Goal: Task Accomplishment & Management: Manage account settings

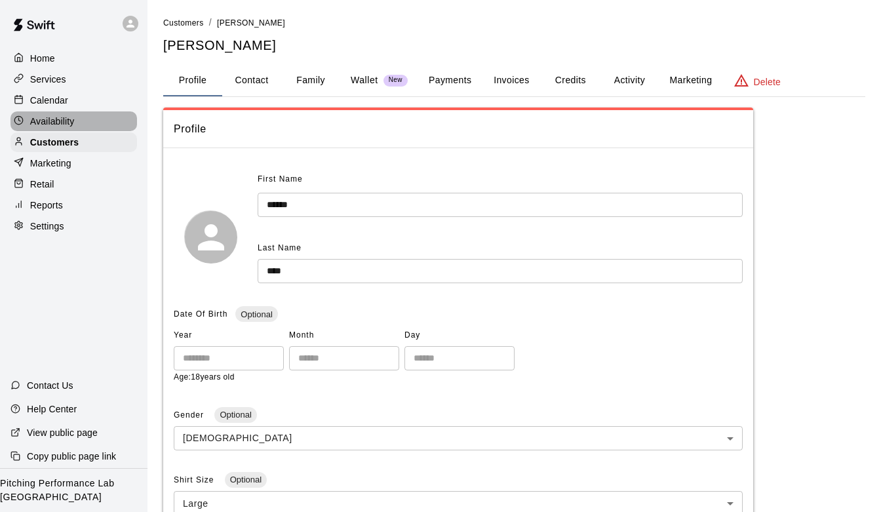
click at [60, 119] on p "Availability" at bounding box center [52, 121] width 45 height 13
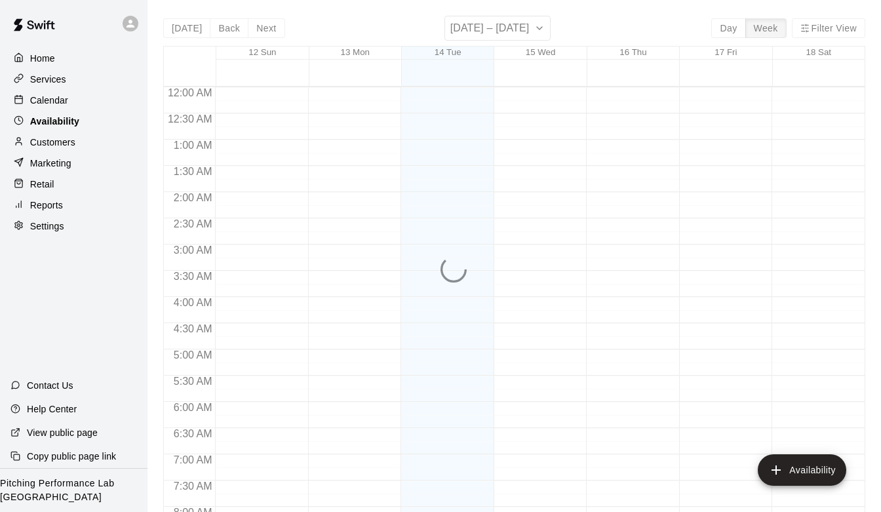
scroll to position [820, 0]
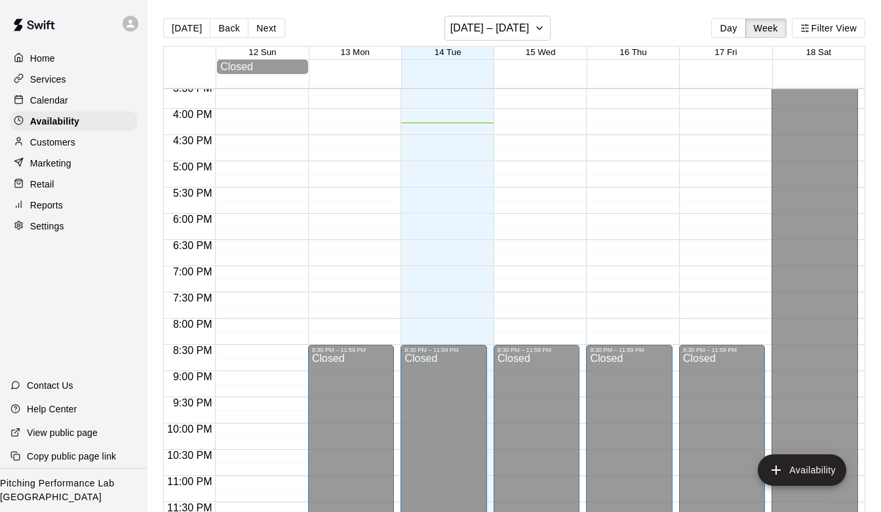
click at [60, 150] on div "Customers" at bounding box center [73, 142] width 127 height 20
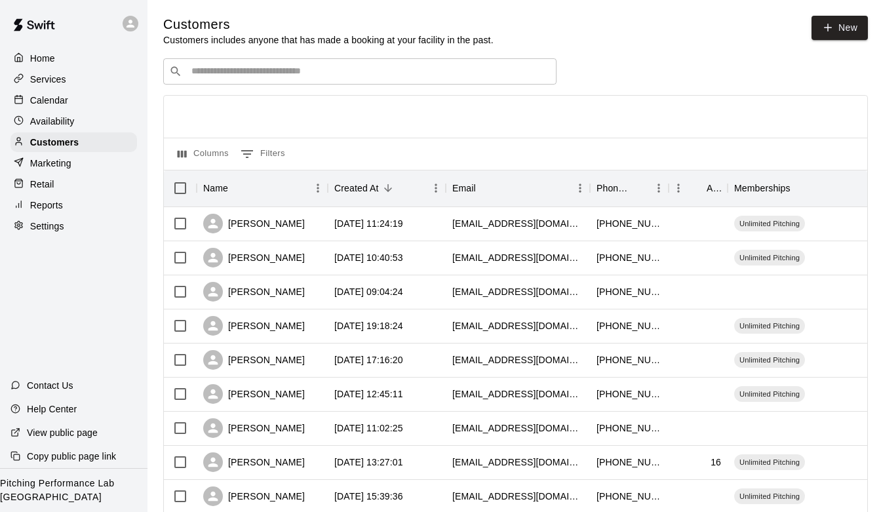
click at [356, 79] on div "​ ​" at bounding box center [359, 71] width 393 height 26
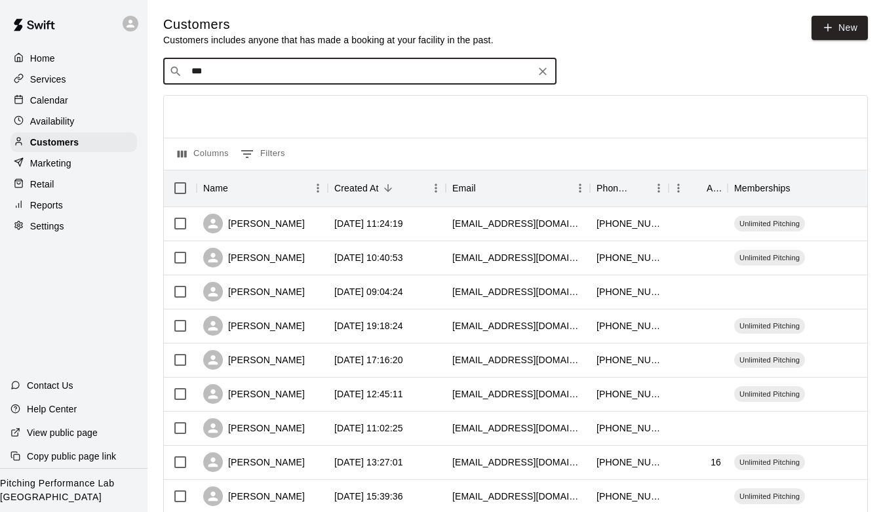
type input "****"
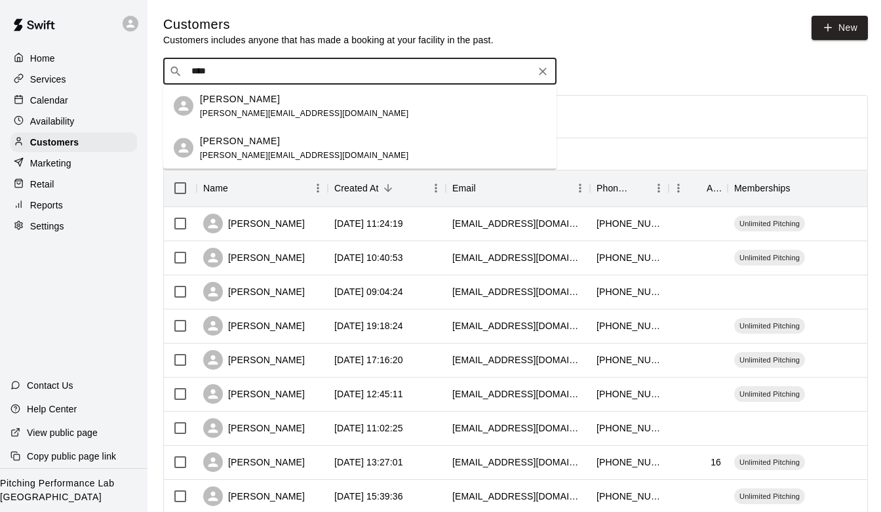
click at [306, 102] on div "[PERSON_NAME] [PERSON_NAME][EMAIL_ADDRESS][DOMAIN_NAME]" at bounding box center [373, 106] width 346 height 28
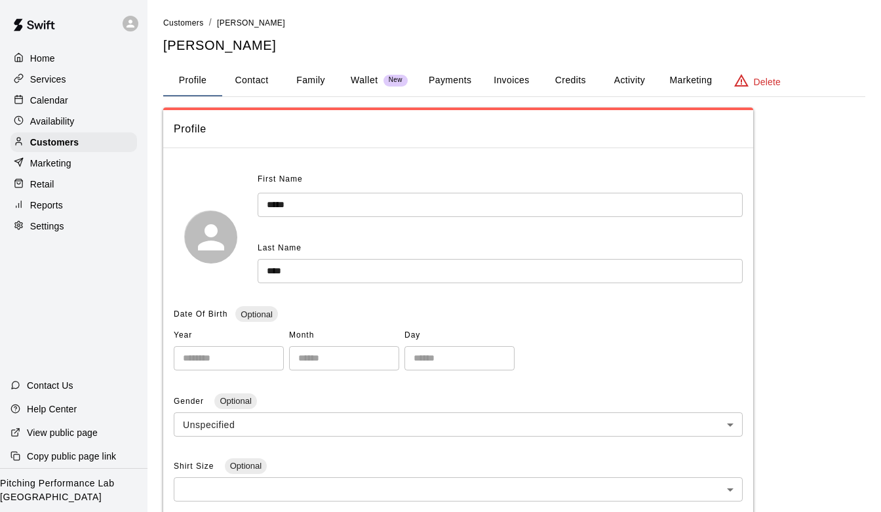
click at [633, 90] on button "Activity" at bounding box center [629, 80] width 59 height 31
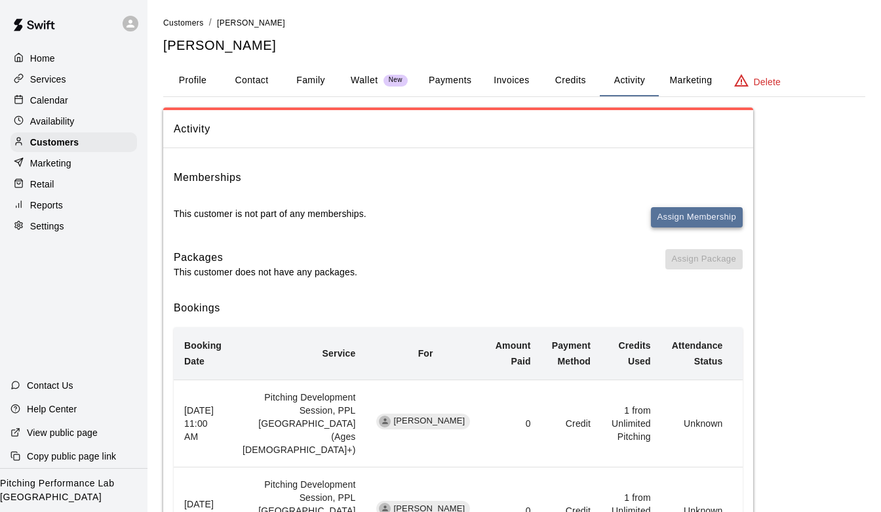
click at [701, 221] on button "Assign Membership" at bounding box center [697, 217] width 92 height 20
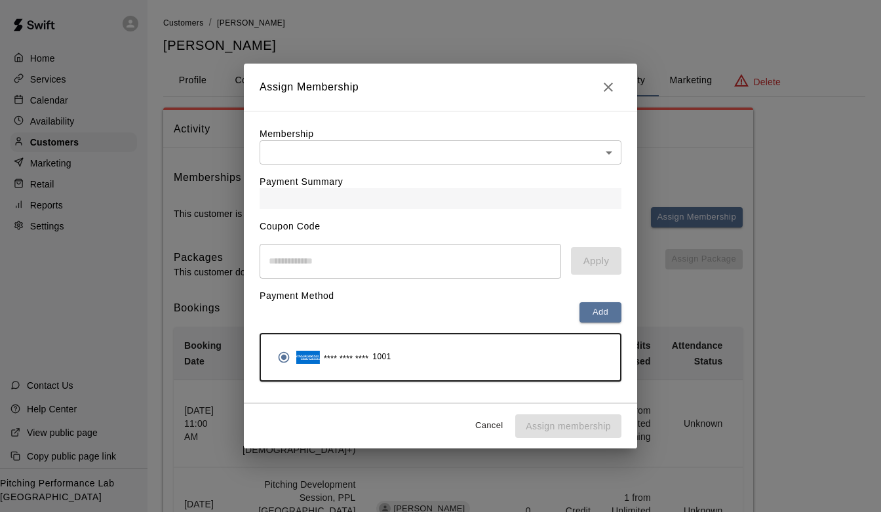
click at [504, 172] on div "Payment Summary" at bounding box center [441, 187] width 362 height 45
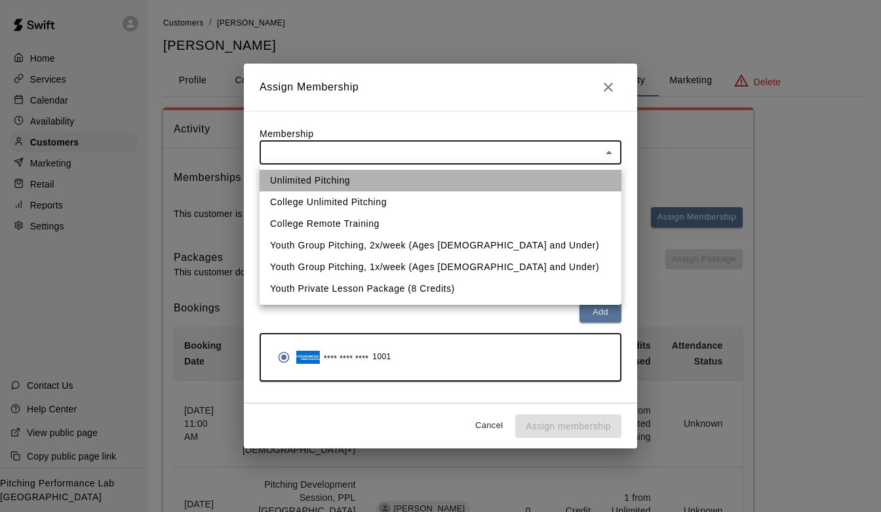
click at [443, 176] on li "Unlimited Pitching" at bounding box center [441, 181] width 362 height 22
type input "**********"
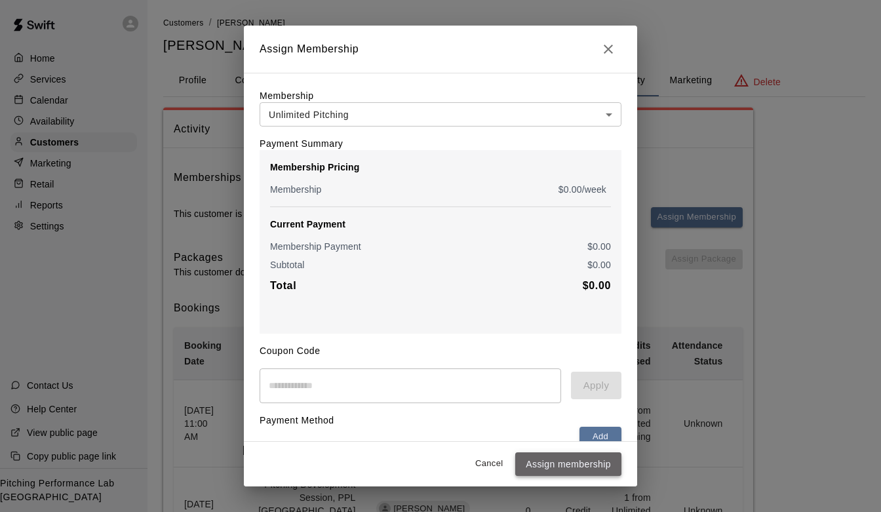
click at [571, 460] on button "Assign membership" at bounding box center [568, 464] width 106 height 24
